Goal: Task Accomplishment & Management: Complete application form

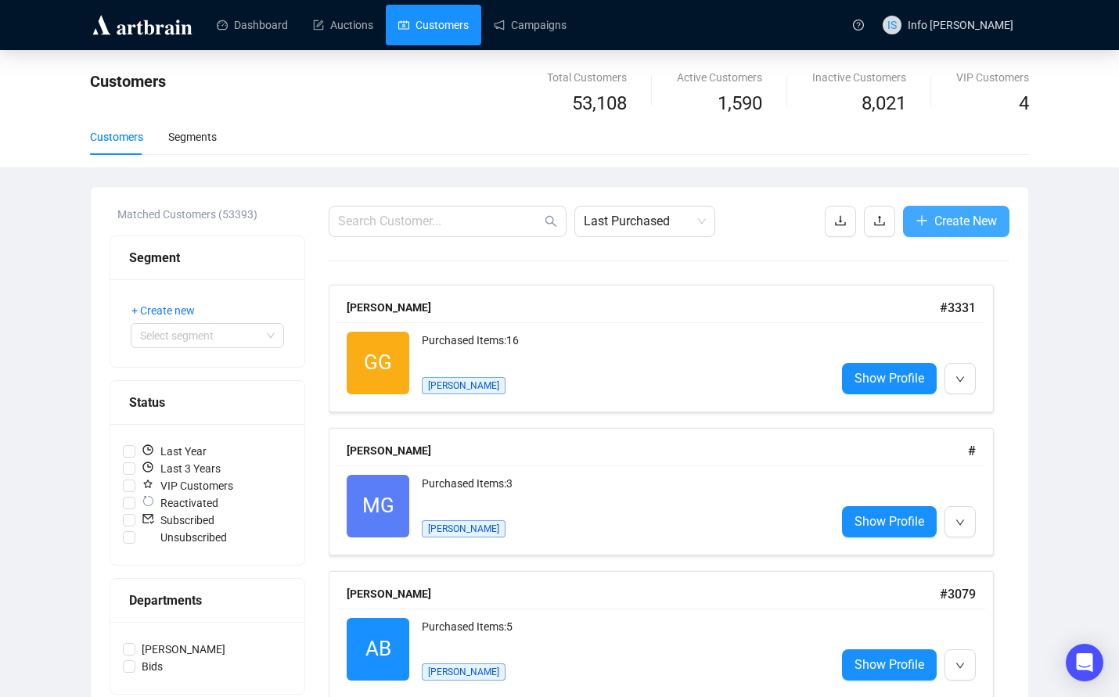
click at [955, 218] on span "Create New" at bounding box center [965, 221] width 63 height 20
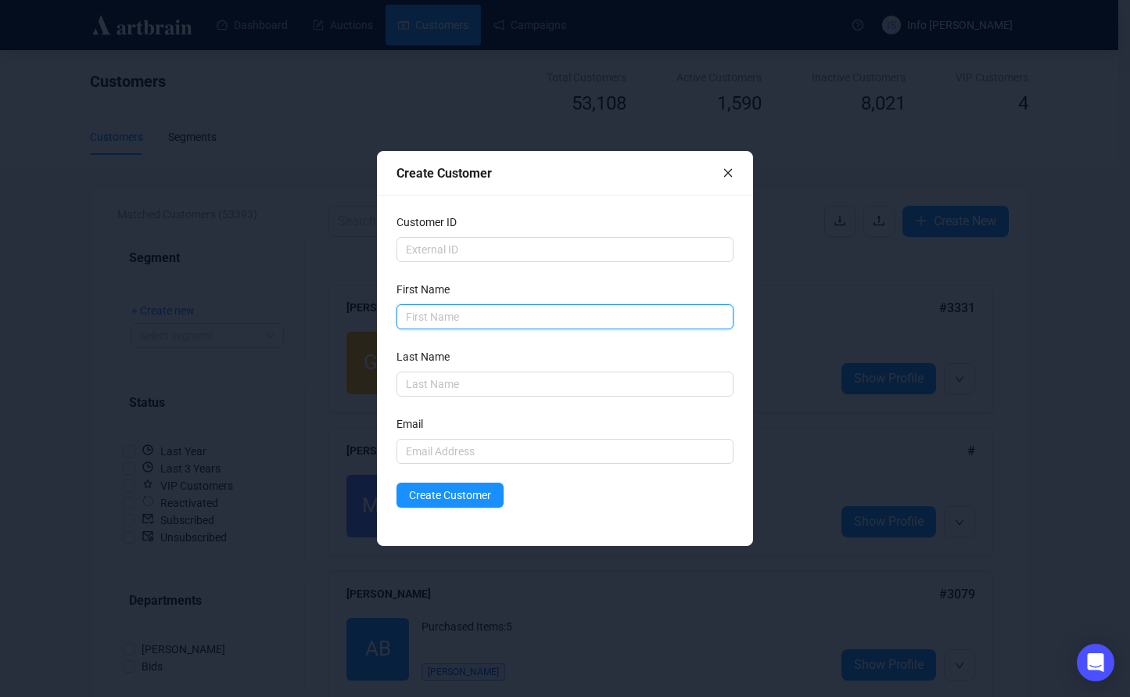
click at [459, 314] on input "text" at bounding box center [566, 316] width 338 height 25
type input "[PERSON_NAME]"
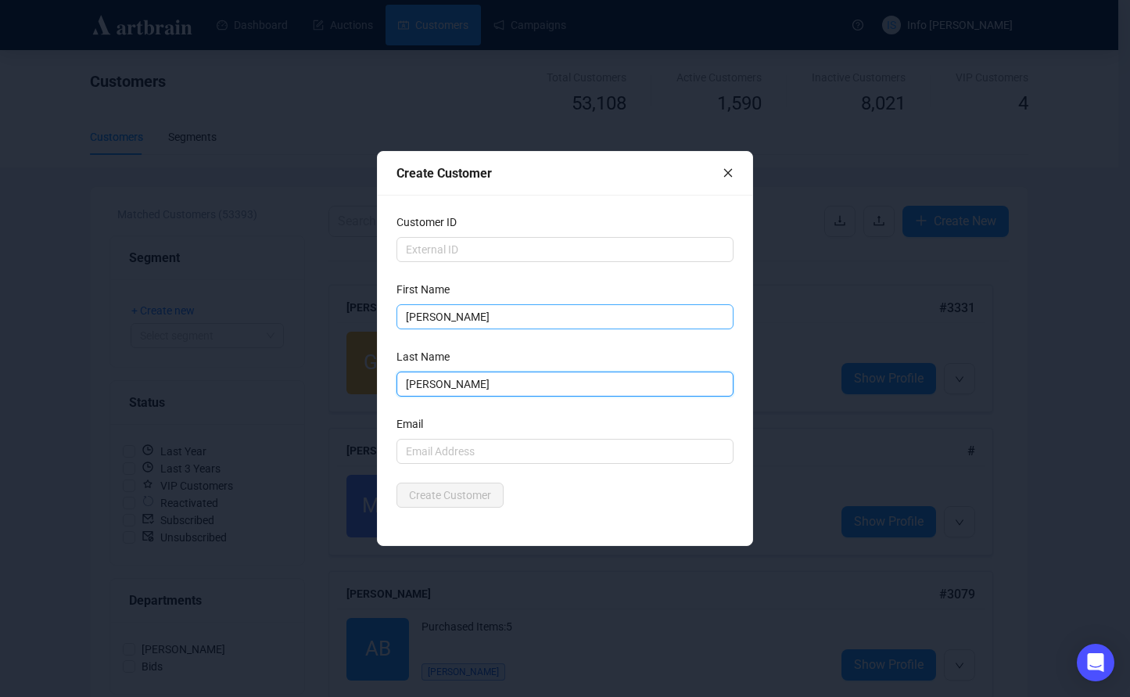
type input "[PERSON_NAME]"
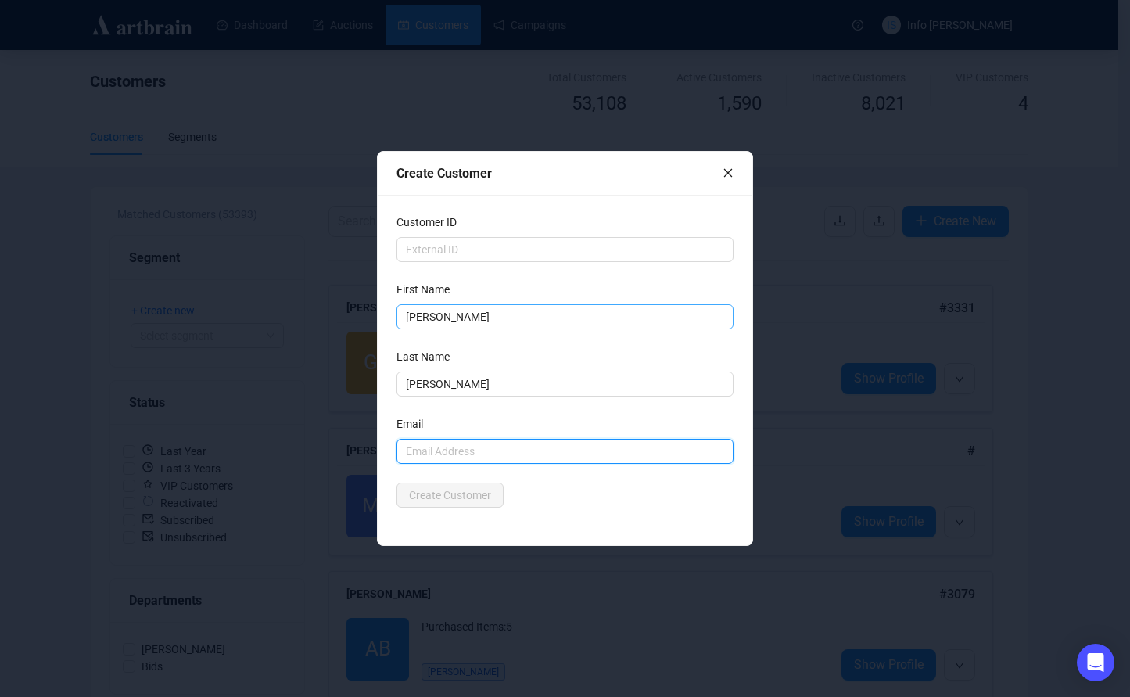
paste input "[PERSON_NAME] <[EMAIL_ADDRESS][DOMAIN_NAME]>"
drag, startPoint x: 481, startPoint y: 451, endPoint x: 398, endPoint y: 463, distance: 83.7
click at [393, 455] on div "Customer ID First Name [PERSON_NAME] Last Name [PERSON_NAME] Email [PERSON_NAME…" at bounding box center [565, 370] width 375 height 350
type input "[EMAIL_ADDRESS][DOMAIN_NAME]"
drag, startPoint x: 462, startPoint y: 512, endPoint x: 458, endPoint y: 501, distance: 11.2
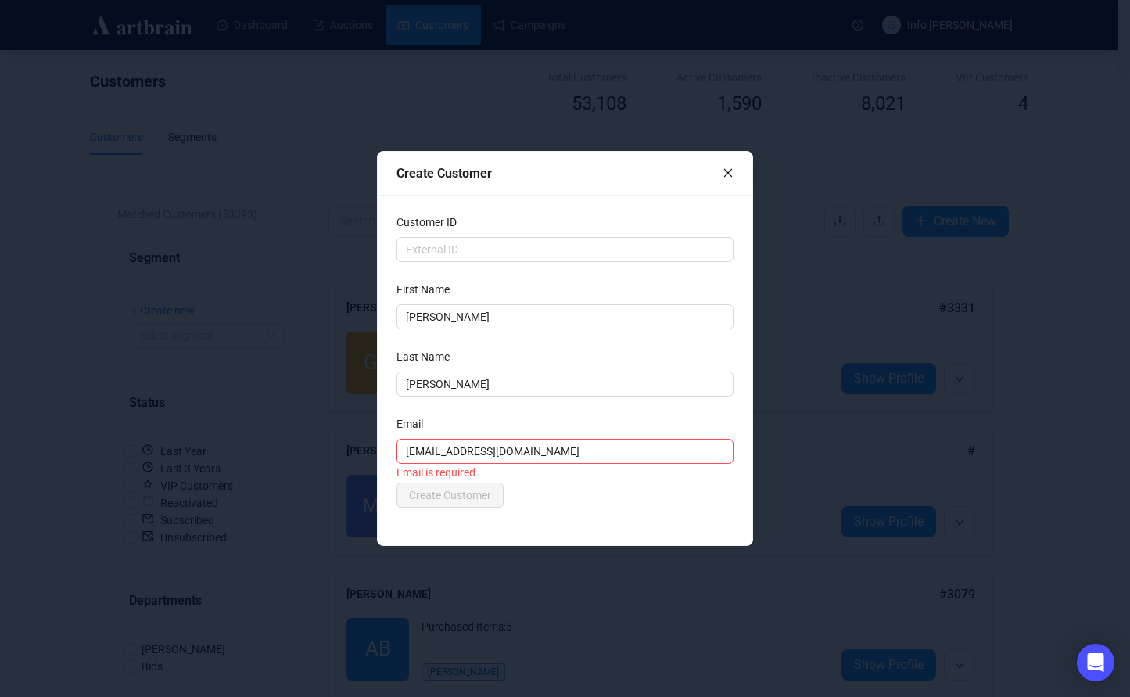
click at [461, 511] on div "Customer ID First Name [PERSON_NAME] Last Name [PERSON_NAME] Email [EMAIL_ADDRE…" at bounding box center [565, 370] width 375 height 350
click at [457, 500] on span "Create Customer" at bounding box center [450, 495] width 82 height 17
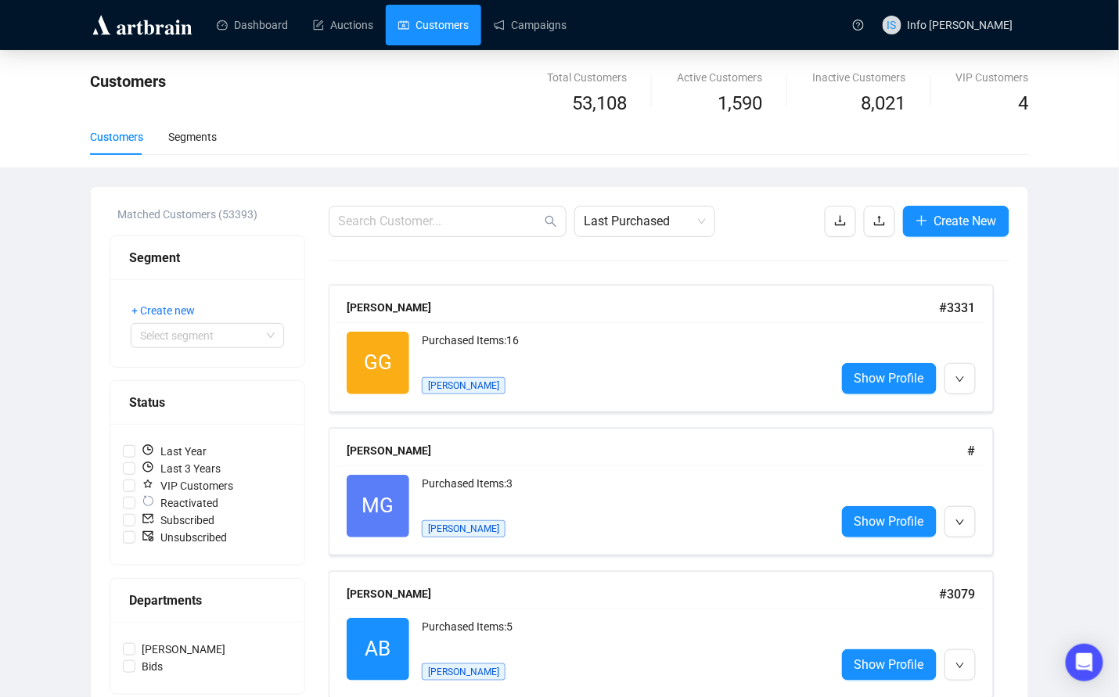
click at [457, 499] on div "Purchased Items: 3" at bounding box center [622, 490] width 401 height 31
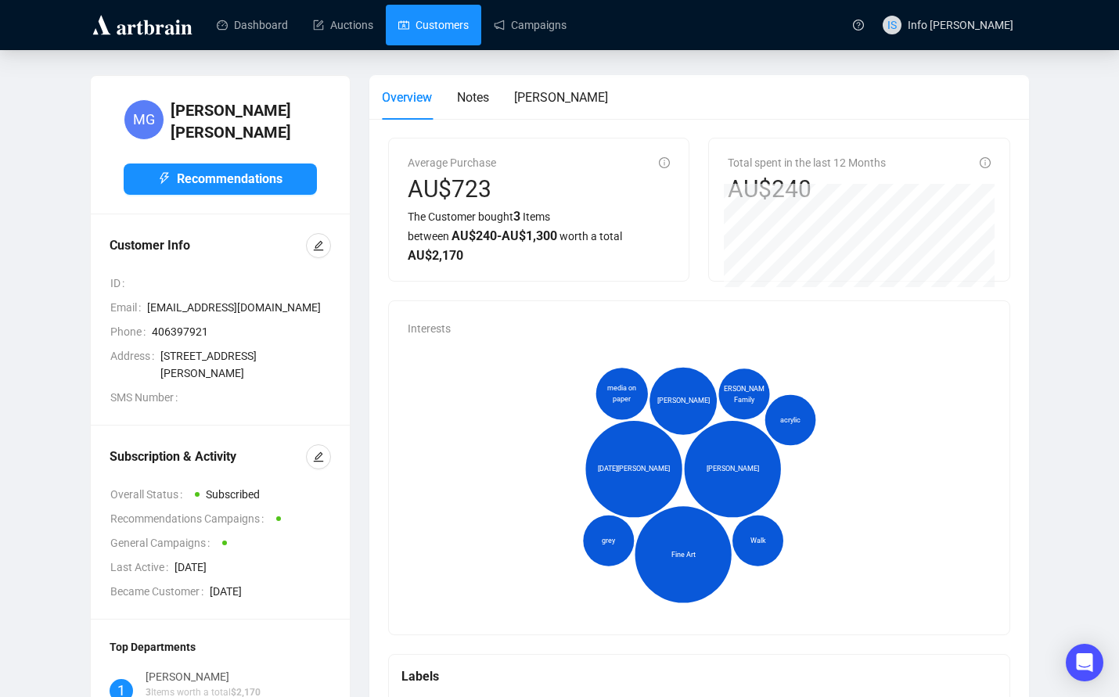
click at [431, 27] on link "Customers" at bounding box center [433, 25] width 70 height 41
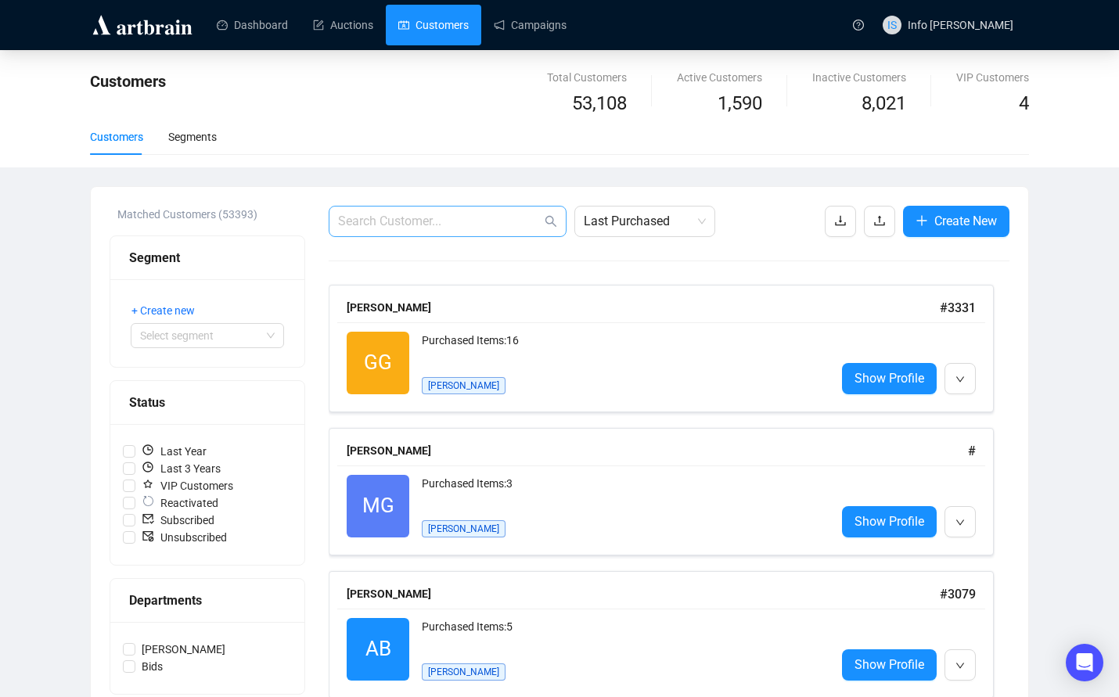
click at [432, 230] on input "text" at bounding box center [439, 221] width 203 height 19
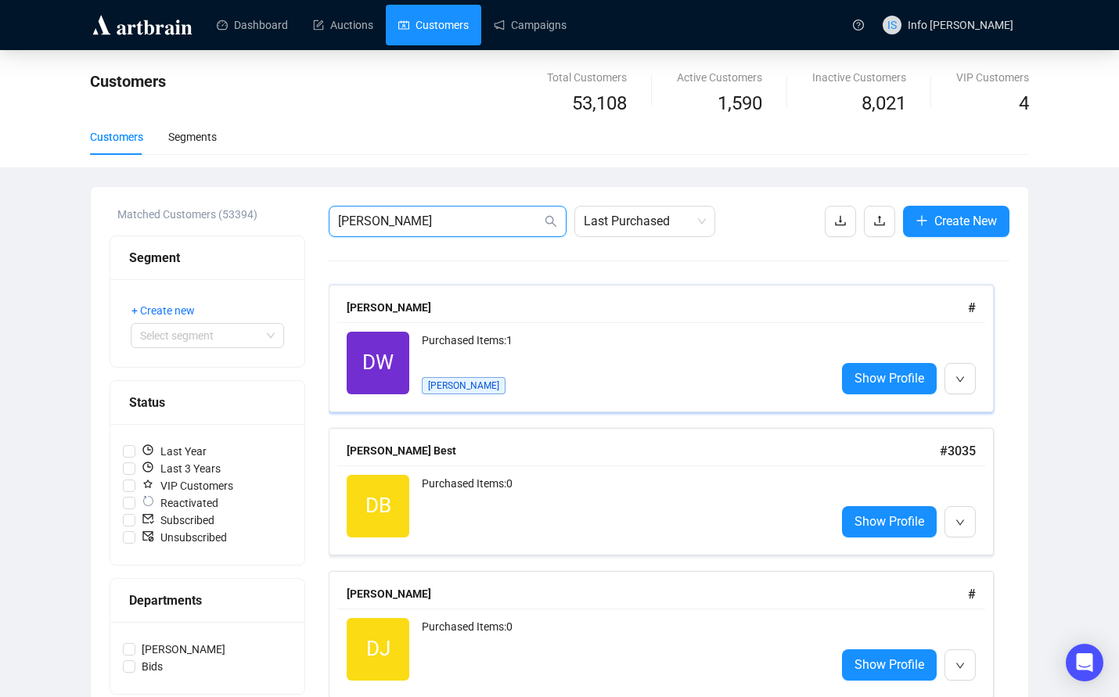
type input "[PERSON_NAME]"
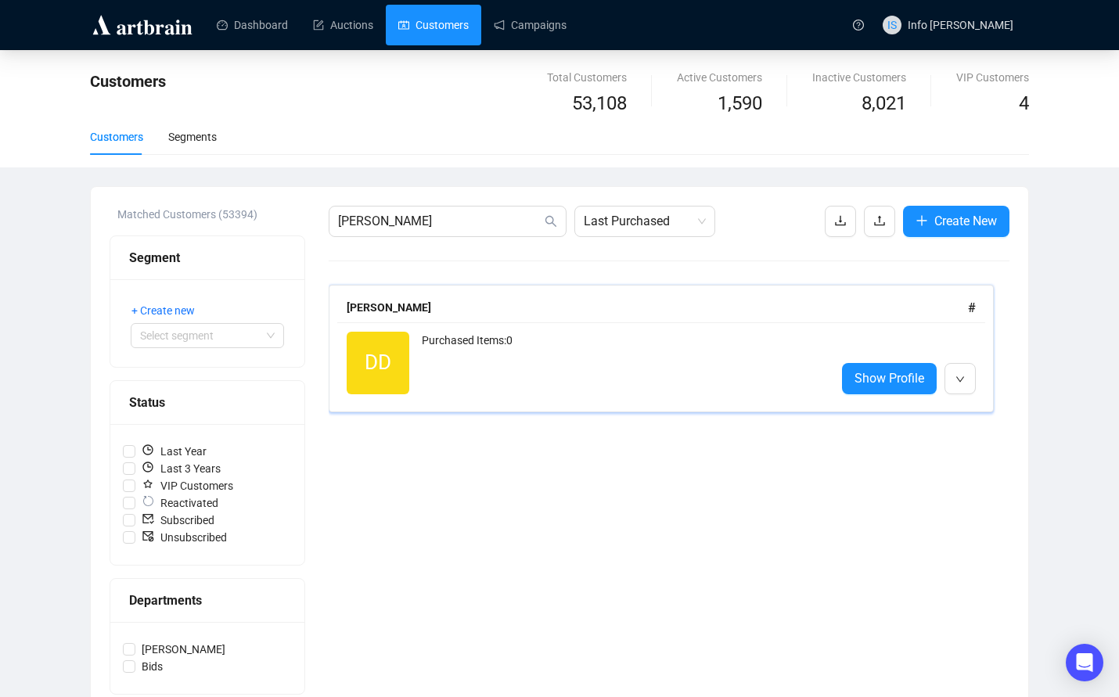
click at [464, 311] on div "[PERSON_NAME]" at bounding box center [657, 307] width 621 height 17
